Goal: Task Accomplishment & Management: Use online tool/utility

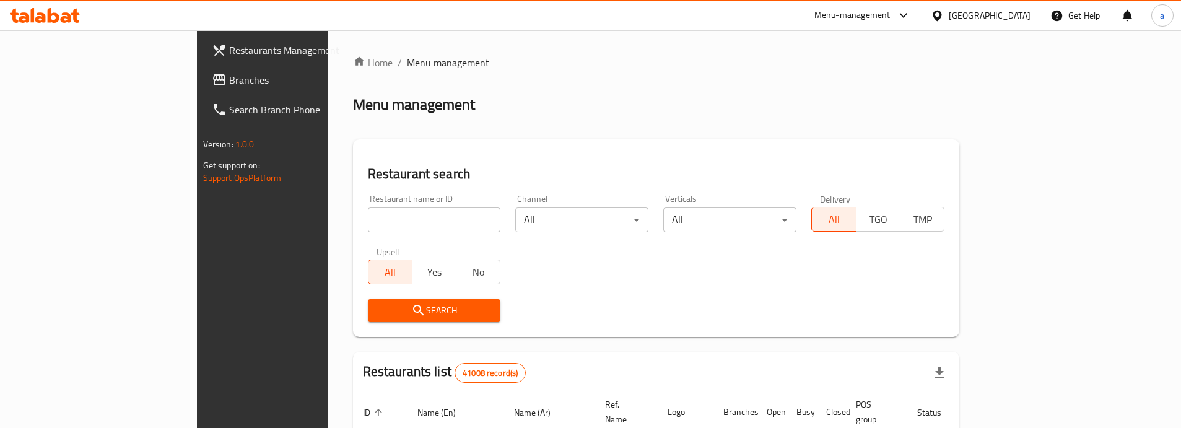
click at [368, 214] on input "search" at bounding box center [434, 219] width 133 height 25
paste input "732483"
type input "732483"
click button "Search" at bounding box center [434, 310] width 133 height 23
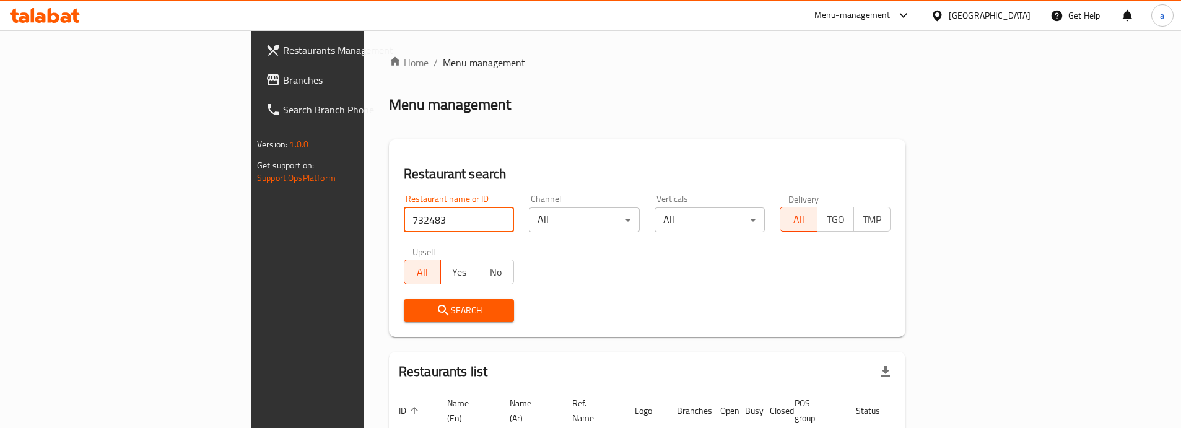
click at [283, 52] on span "Restaurants Management" at bounding box center [360, 50] width 155 height 15
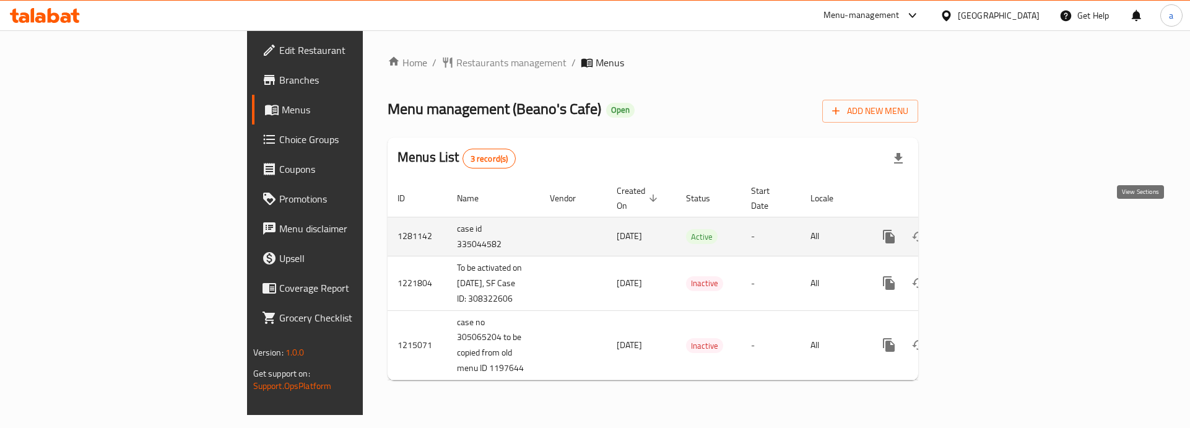
click at [993, 224] on link "enhanced table" at bounding box center [978, 237] width 30 height 30
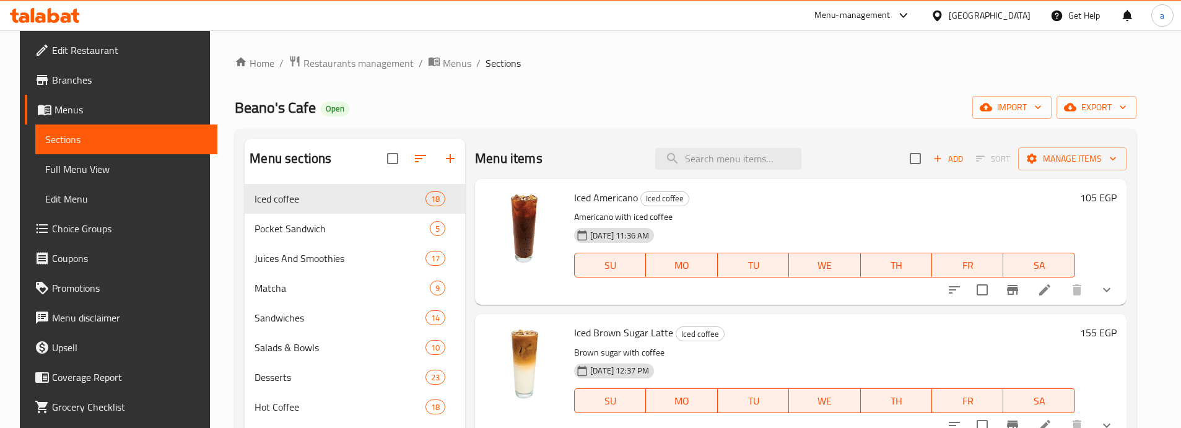
click at [74, 233] on span "Choice Groups" at bounding box center [129, 228] width 155 height 15
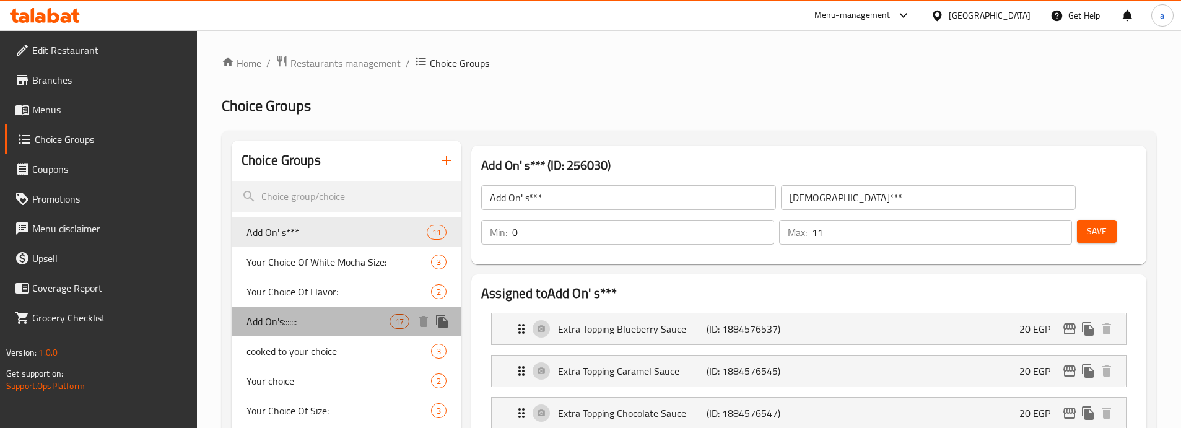
click at [285, 320] on span "Add On's:::::::" at bounding box center [317, 321] width 143 height 15
type input "Add On's:::::::"
type input "الإضافات:::::"
type input "17"
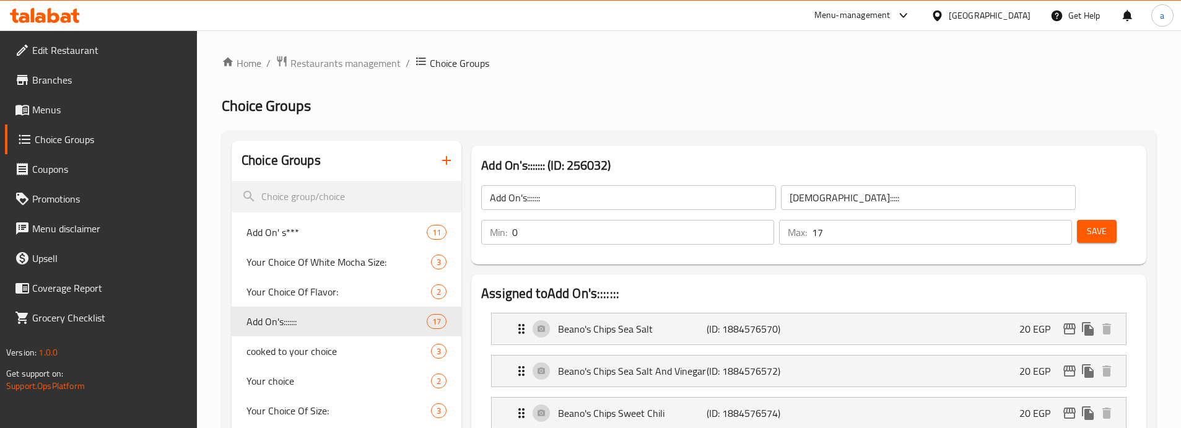
click at [323, 61] on span "Restaurants management" at bounding box center [345, 63] width 110 height 15
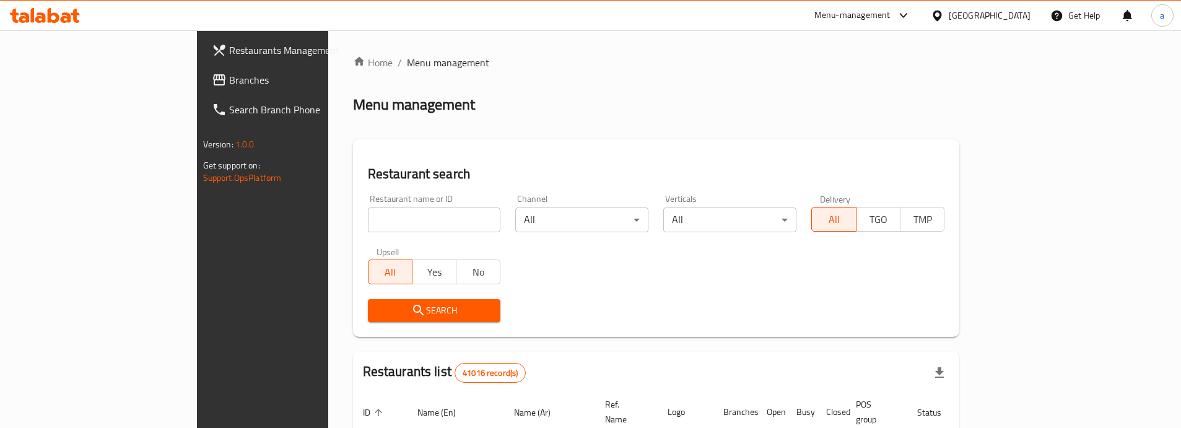
click at [368, 217] on input "search" at bounding box center [434, 219] width 133 height 25
click at [229, 75] on span "Branches" at bounding box center [306, 79] width 155 height 15
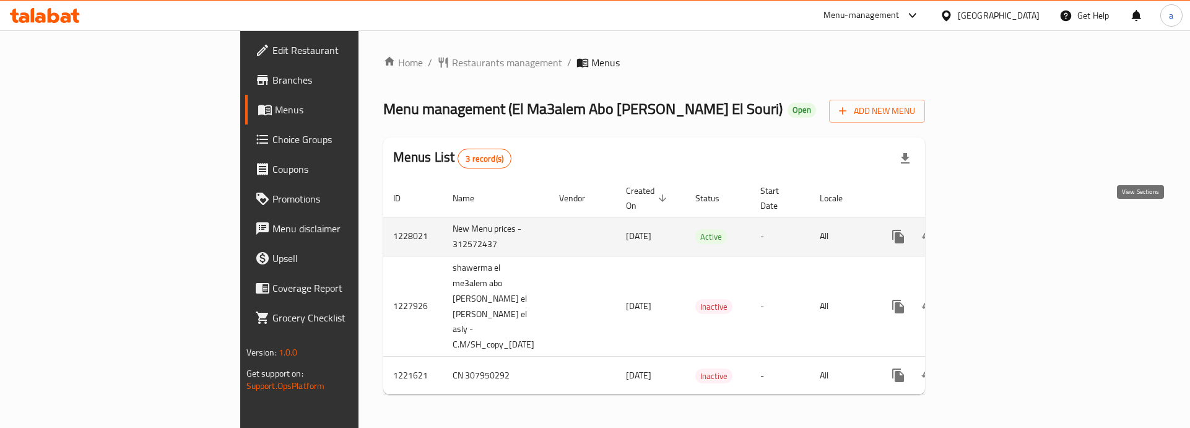
click at [993, 231] on icon "enhanced table" at bounding box center [987, 236] width 11 height 11
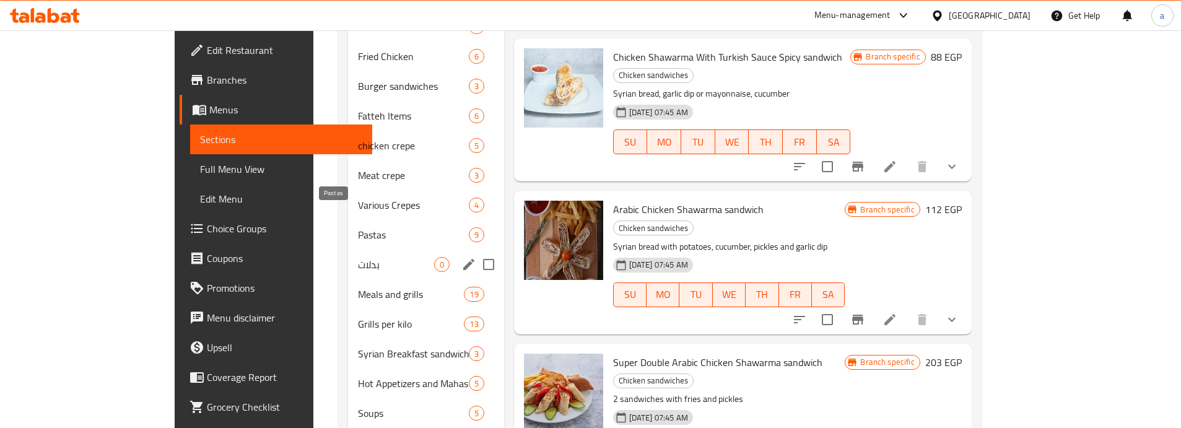
scroll to position [433, 0]
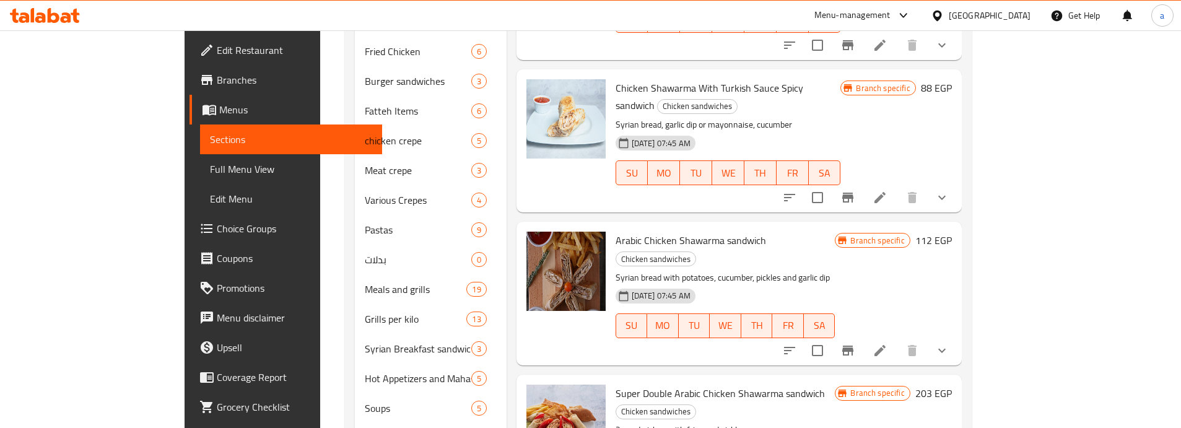
click at [217, 222] on span "Choice Groups" at bounding box center [294, 228] width 155 height 15
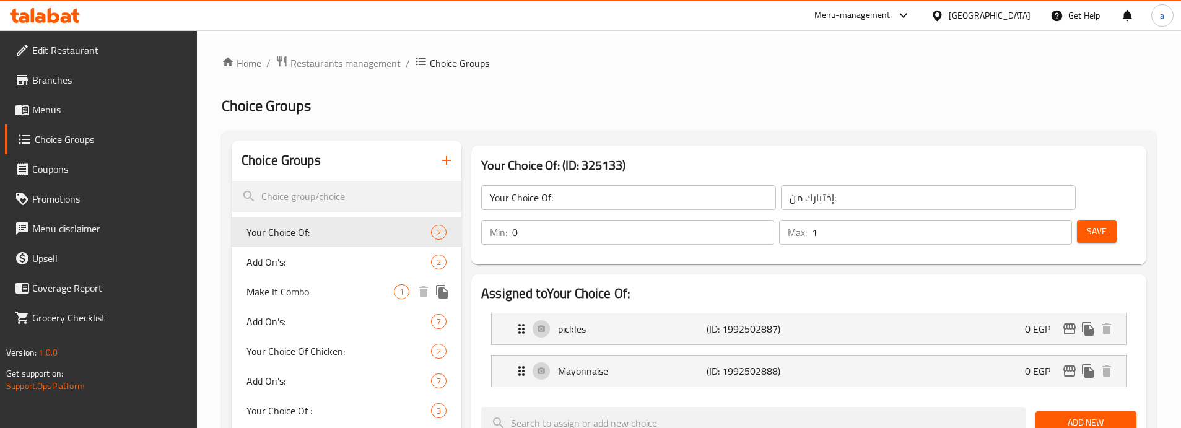
drag, startPoint x: 289, startPoint y: 291, endPoint x: 308, endPoint y: 296, distance: 19.2
click at [289, 291] on span "Make It Combo" at bounding box center [319, 291] width 147 height 15
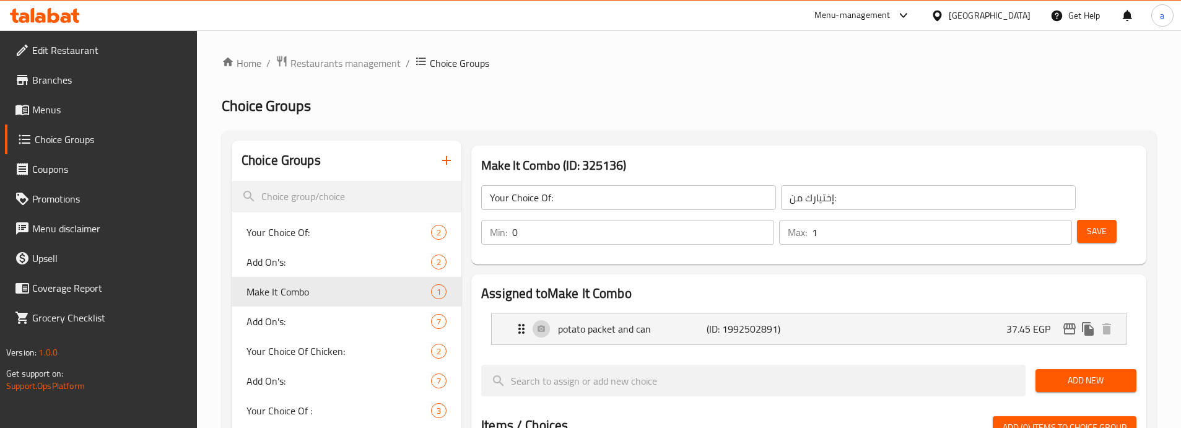
type input "Make It Combo"
type input "اجعلها كومبو"
click at [752, 142] on div "Make It Combo (ID: 325136) Make It Combo ​ اجعلها كومبو ​ Min: 0 ​ Max: 1 ​ Save" at bounding box center [808, 205] width 685 height 129
click at [735, 109] on h2 "Choice Groups" at bounding box center [689, 106] width 934 height 20
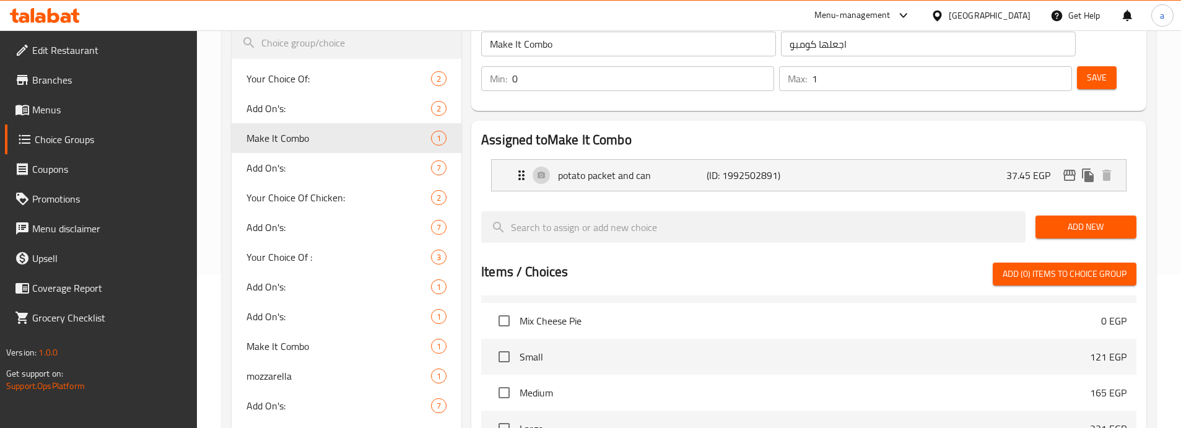
scroll to position [1548, 0]
